Goal: Navigation & Orientation: Find specific page/section

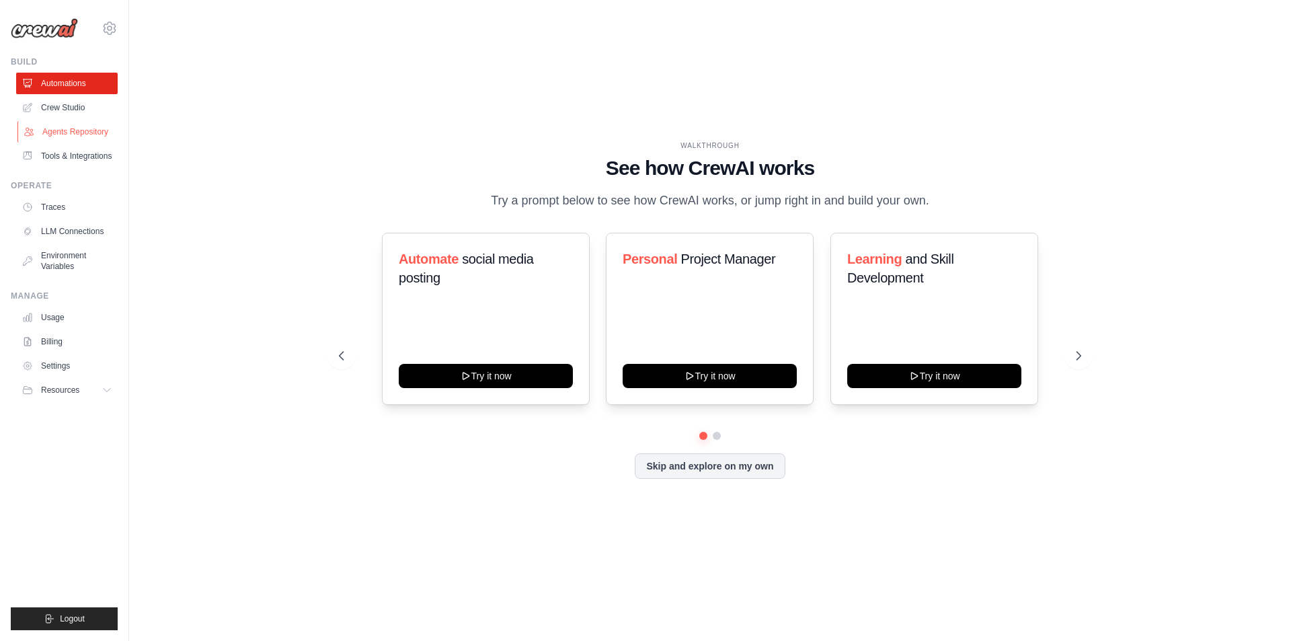
click at [78, 123] on link "Agents Repository" at bounding box center [68, 132] width 102 height 22
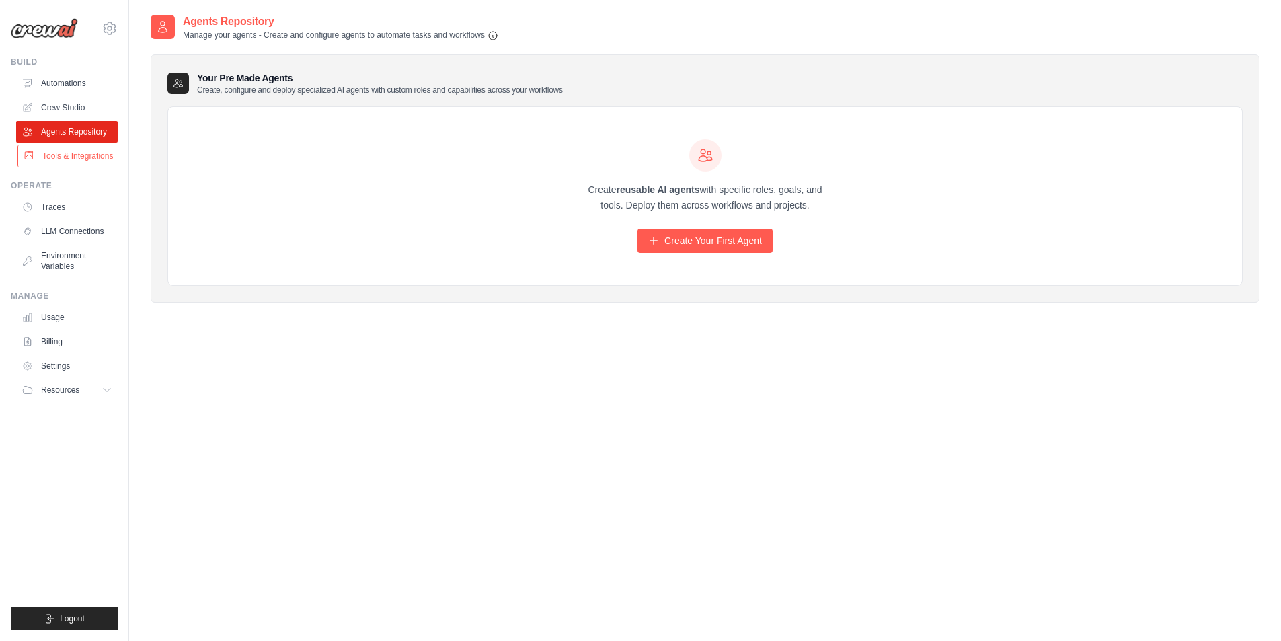
click at [75, 167] on link "Tools & Integrations" at bounding box center [68, 156] width 102 height 22
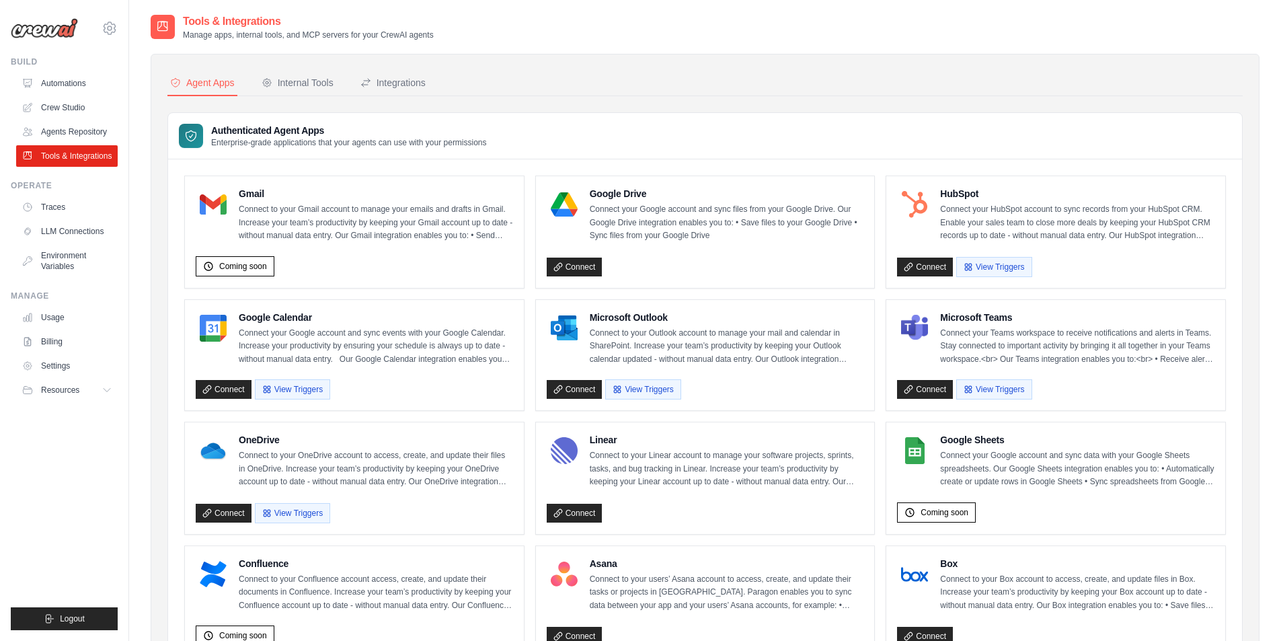
click at [75, 120] on ul "Automations Crew Studio Agents Repository Tools & Integrations" at bounding box center [67, 120] width 102 height 94
click at [78, 102] on link "Crew Studio" at bounding box center [68, 108] width 102 height 22
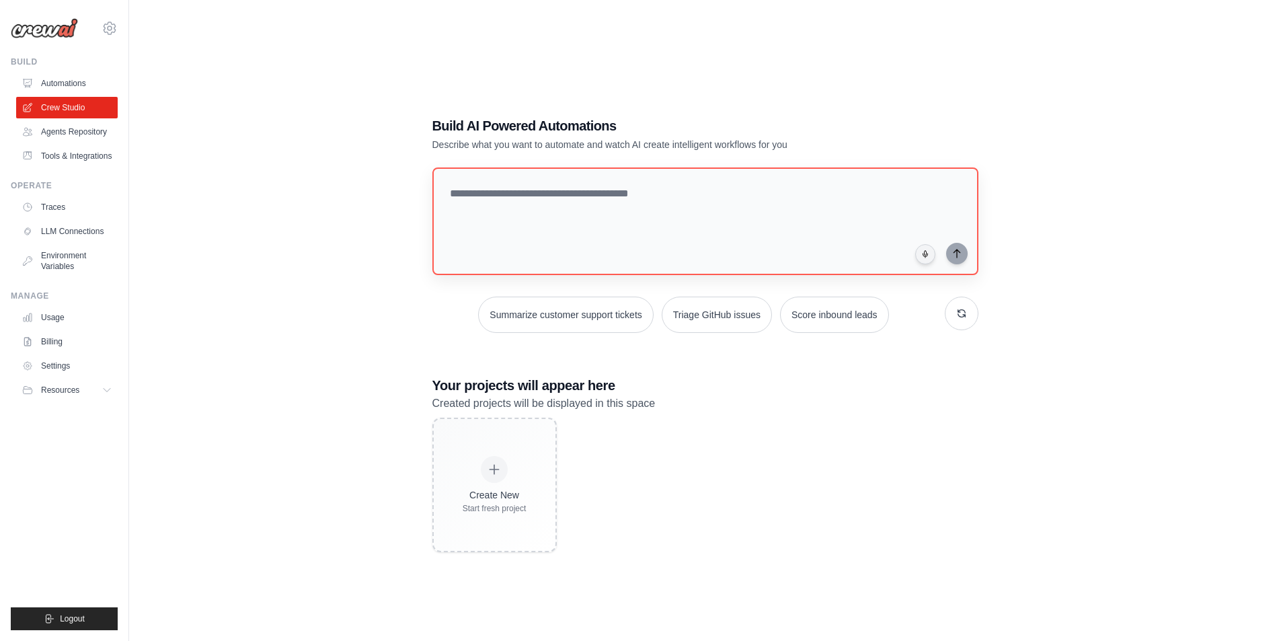
scroll to position [27, 0]
